Goal: Find specific page/section: Find specific page/section

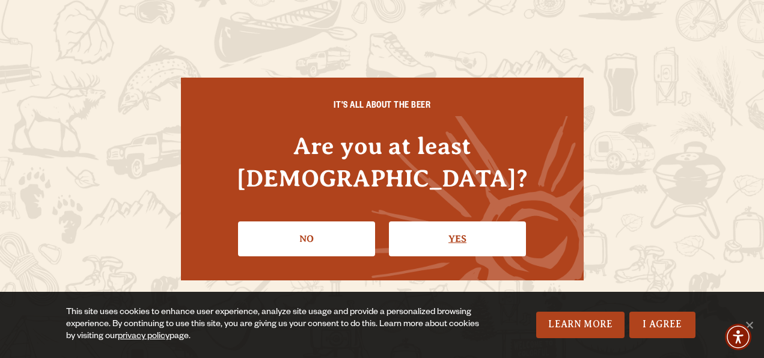
click at [487, 226] on link "Yes" at bounding box center [457, 238] width 137 height 35
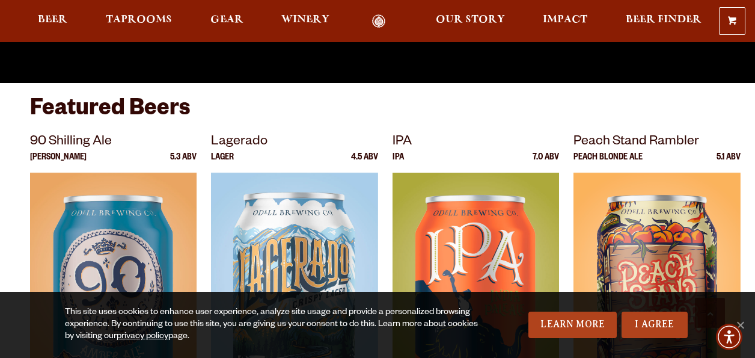
scroll to position [330, 0]
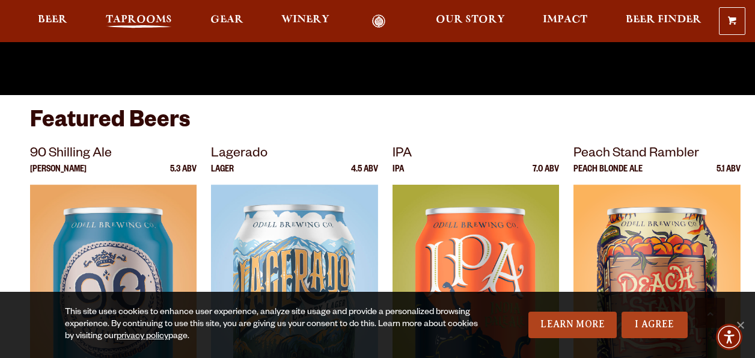
click at [127, 23] on span "Taprooms" at bounding box center [139, 20] width 66 height 10
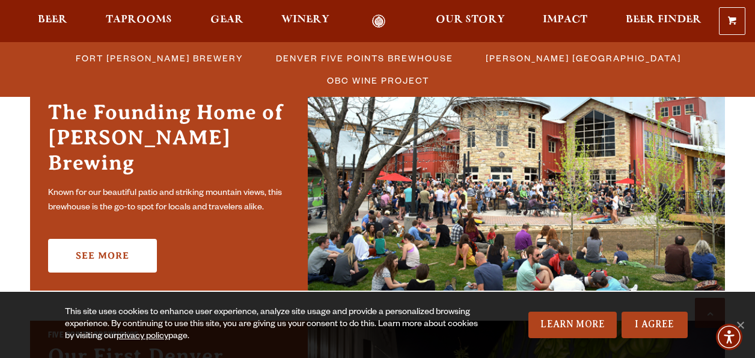
scroll to position [384, 0]
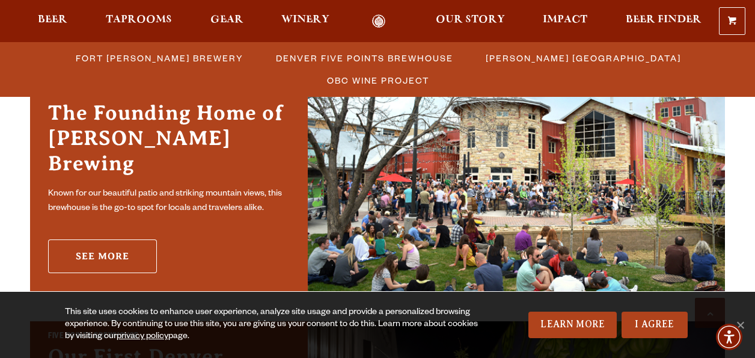
click at [119, 242] on link "See More" at bounding box center [102, 256] width 109 height 34
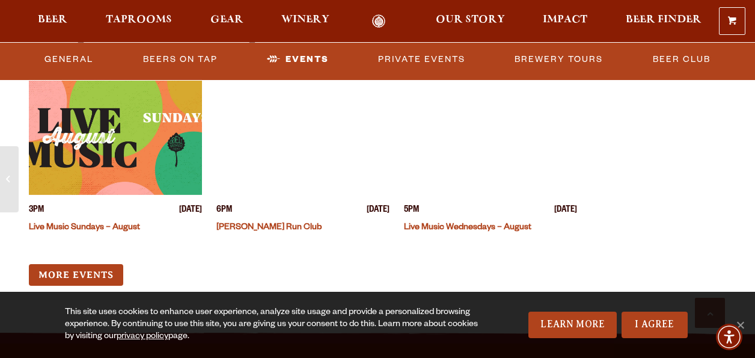
scroll to position [4647, 0]
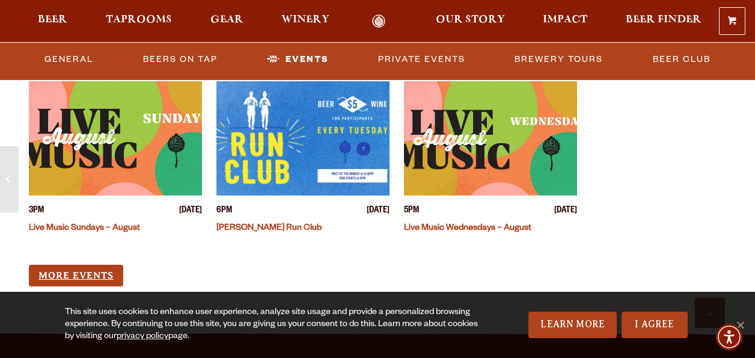
click at [66, 265] on link "More Events" at bounding box center [76, 276] width 94 height 22
